Goal: Transaction & Acquisition: Purchase product/service

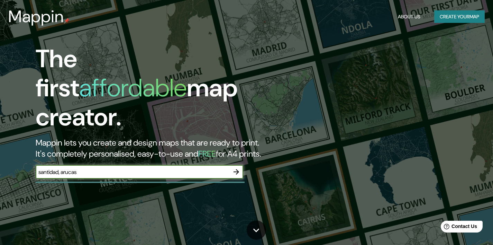
type input "santidad, arucas"
click at [238, 167] on icon "button" at bounding box center [236, 171] width 8 height 8
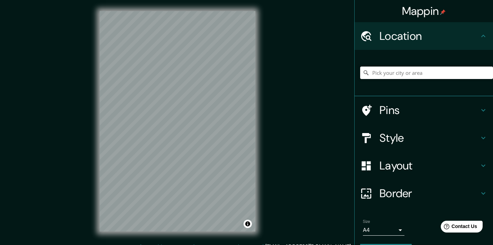
click at [374, 68] on input "Pick your city or area" at bounding box center [426, 72] width 133 height 12
click at [379, 138] on h4 "Style" at bounding box center [429, 138] width 100 height 14
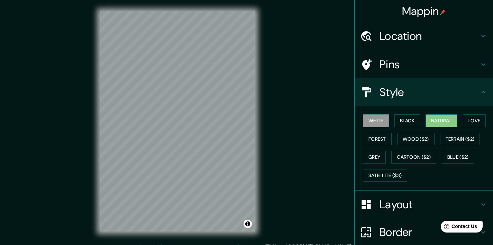
click at [436, 123] on button "Natural" at bounding box center [441, 120] width 32 height 13
click at [465, 119] on button "Love" at bounding box center [474, 120] width 23 height 13
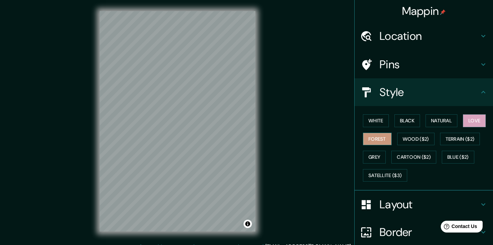
click at [369, 141] on button "Forest" at bounding box center [377, 138] width 29 height 13
click at [401, 140] on button "Wood ($2)" at bounding box center [415, 138] width 37 height 13
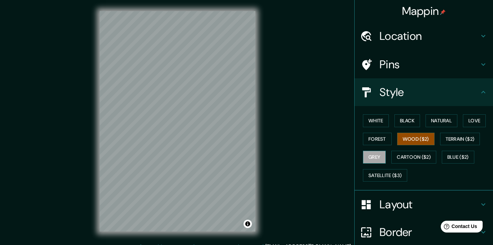
click at [364, 159] on button "Grey" at bounding box center [374, 156] width 23 height 13
click at [375, 125] on button "White" at bounding box center [376, 120] width 26 height 13
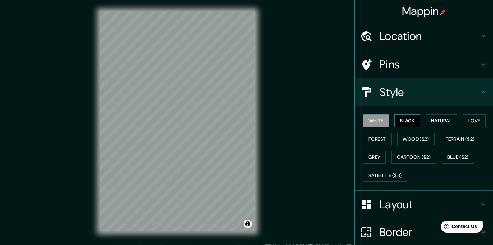
click at [411, 119] on button "Black" at bounding box center [407, 120] width 26 height 13
click at [440, 121] on button "Natural" at bounding box center [441, 120] width 32 height 13
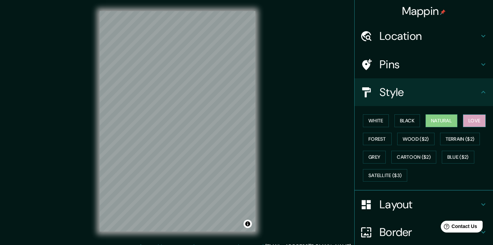
click at [474, 120] on button "Love" at bounding box center [474, 120] width 23 height 13
click at [379, 117] on button "White" at bounding box center [376, 120] width 26 height 13
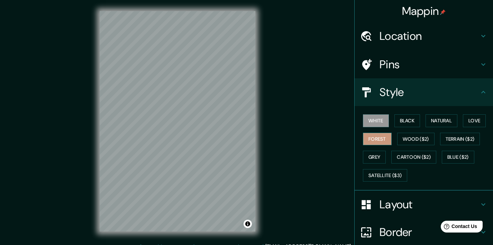
click at [375, 140] on button "Forest" at bounding box center [377, 138] width 29 height 13
click at [372, 158] on button "Grey" at bounding box center [374, 156] width 23 height 13
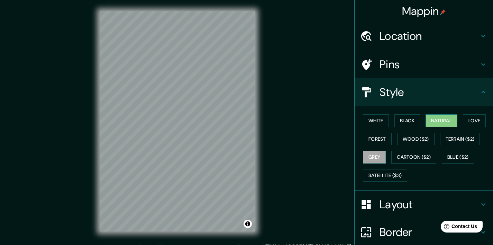
click at [442, 119] on button "Natural" at bounding box center [441, 120] width 32 height 13
click at [413, 200] on h4 "Layout" at bounding box center [429, 204] width 100 height 14
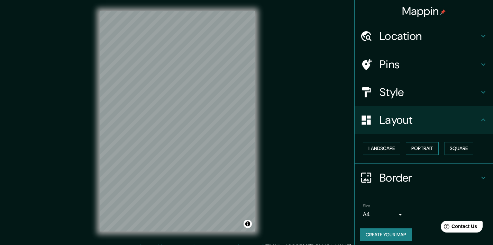
click at [408, 148] on button "Portrait" at bounding box center [422, 148] width 33 height 13
click at [392, 147] on button "Landscape" at bounding box center [381, 148] width 37 height 13
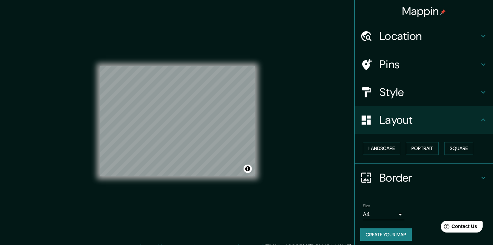
click at [390, 43] on div "Location" at bounding box center [424, 36] width 138 height 28
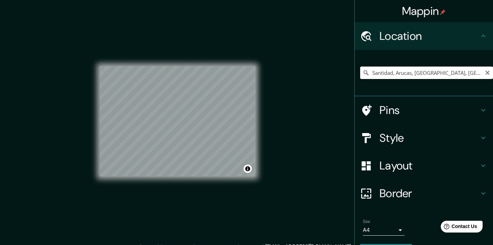
click at [389, 74] on input "Santidad, Arucas, [GEOGRAPHIC_DATA], [GEOGRAPHIC_DATA]" at bounding box center [426, 72] width 133 height 12
drag, startPoint x: 460, startPoint y: 73, endPoint x: 343, endPoint y: 62, distance: 117.1
click at [343, 62] on div "Mappin Location Santidad, [GEOGRAPHIC_DATA], [GEOGRAPHIC_DATA], [GEOGRAPHIC_DAT…" at bounding box center [246, 126] width 493 height 253
click at [414, 75] on input "[GEOGRAPHIC_DATA][PERSON_NAME], [GEOGRAPHIC_DATA], [GEOGRAPHIC_DATA]" at bounding box center [426, 72] width 133 height 12
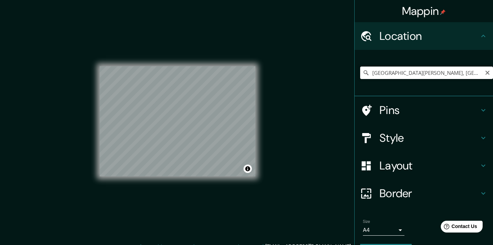
click at [414, 75] on input "[GEOGRAPHIC_DATA][PERSON_NAME], [GEOGRAPHIC_DATA], [GEOGRAPHIC_DATA]" at bounding box center [426, 72] width 133 height 12
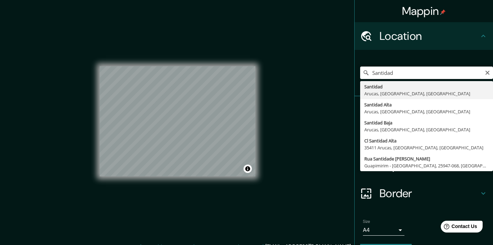
type input "Santidad, Arucas, [GEOGRAPHIC_DATA], [GEOGRAPHIC_DATA]"
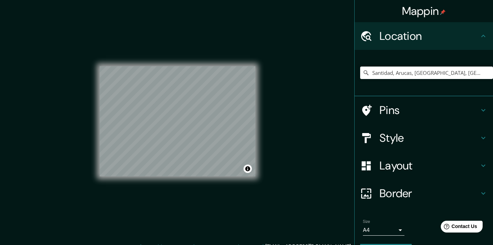
scroll to position [20, 0]
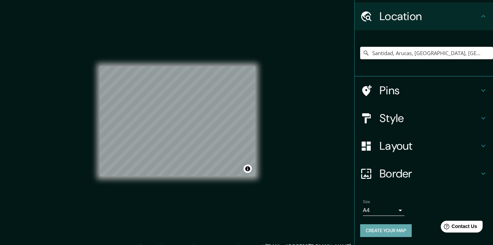
click at [393, 227] on button "Create your map" at bounding box center [386, 230] width 52 height 13
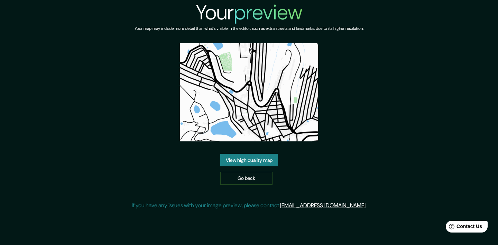
click at [256, 163] on link "View high quality map" at bounding box center [249, 160] width 58 height 13
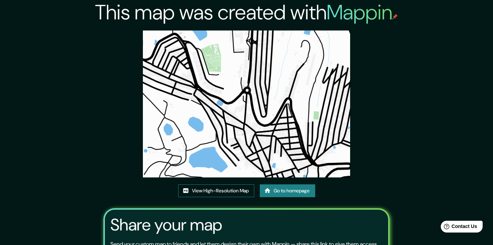
click at [222, 190] on link "View High-Resolution Map" at bounding box center [216, 190] width 76 height 13
click at [199, 192] on link "View High-Resolution Map" at bounding box center [216, 190] width 76 height 13
